Goal: Task Accomplishment & Management: Use online tool/utility

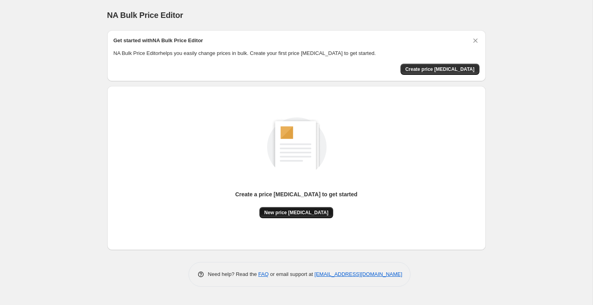
click at [298, 213] on span "New price [MEDICAL_DATA]" at bounding box center [296, 213] width 64 height 6
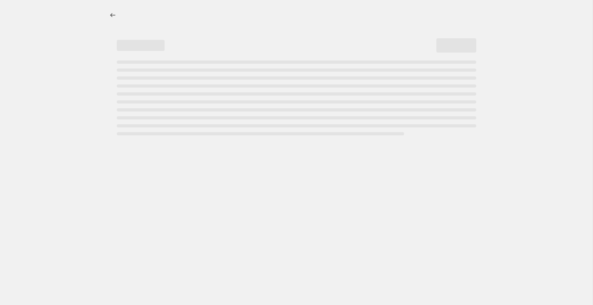
select select "percentage"
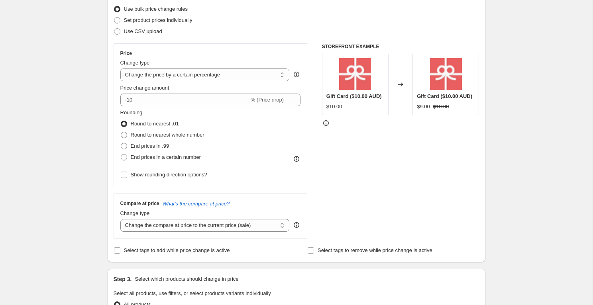
scroll to position [106, 0]
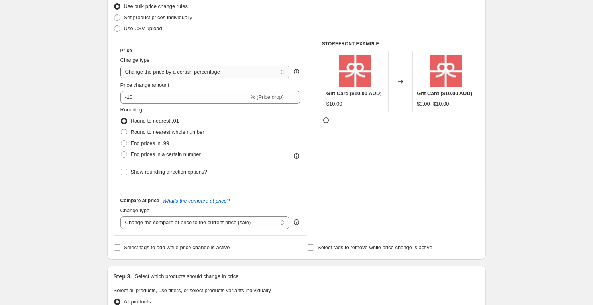
click at [190, 74] on select "Change the price to a certain amount Change the price by a certain amount Chang…" at bounding box center [204, 72] width 169 height 13
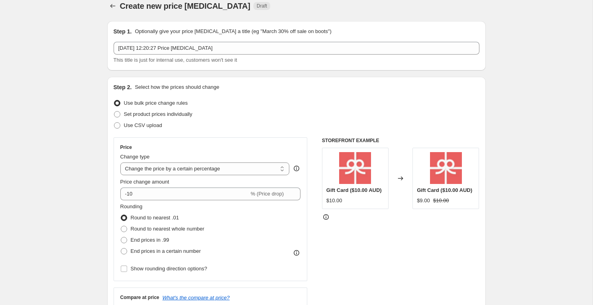
scroll to position [0, 0]
